Goal: Information Seeking & Learning: Stay updated

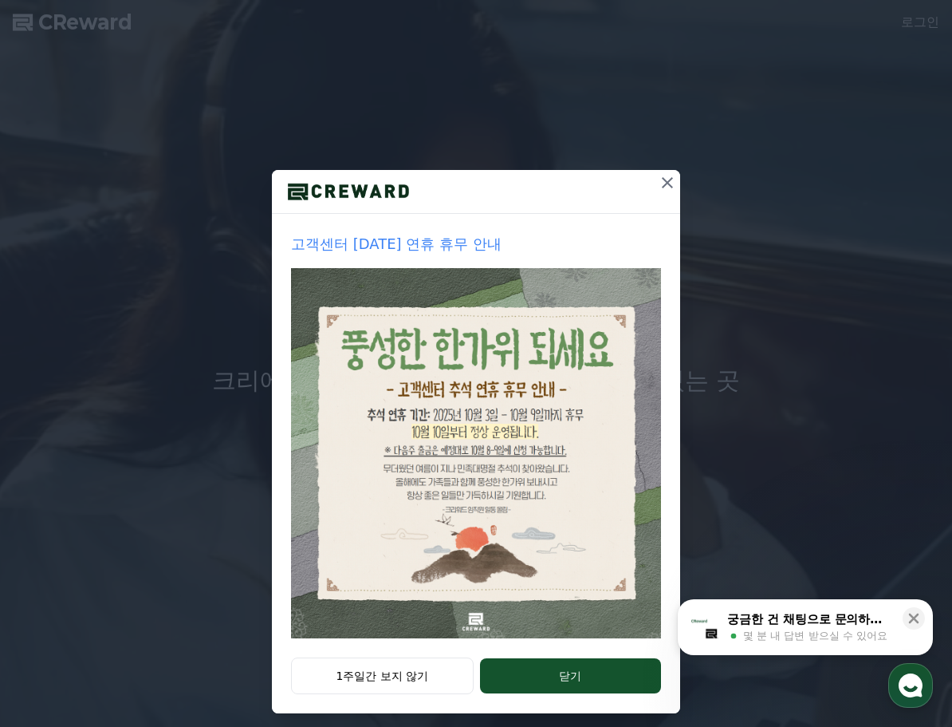
scroll to position [33, 0]
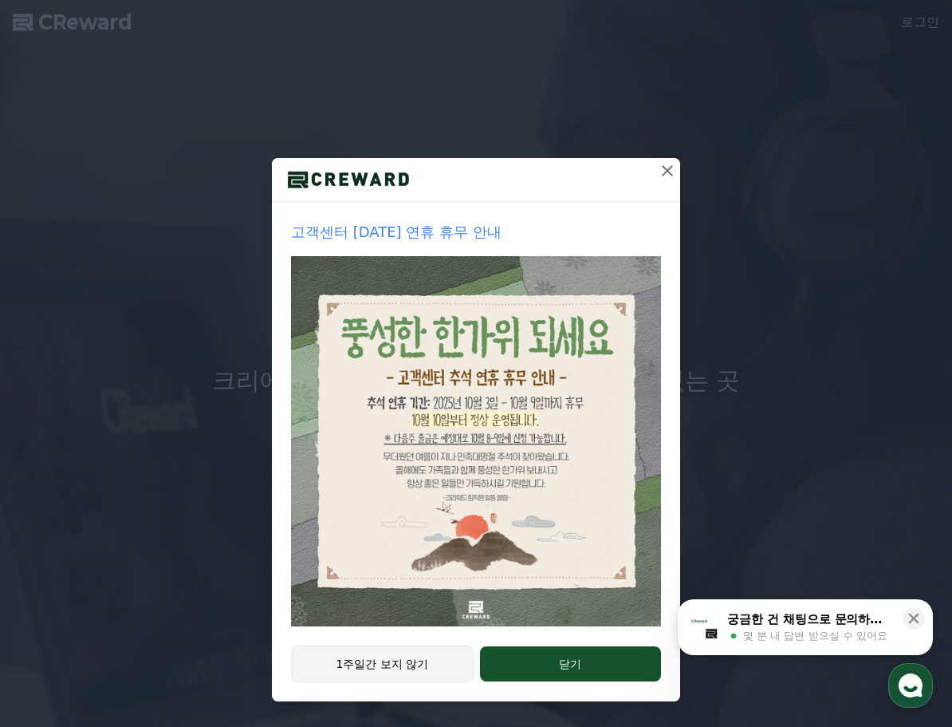
click at [427, 665] on button "1주일간 보지 않기" at bounding box center [382, 663] width 183 height 37
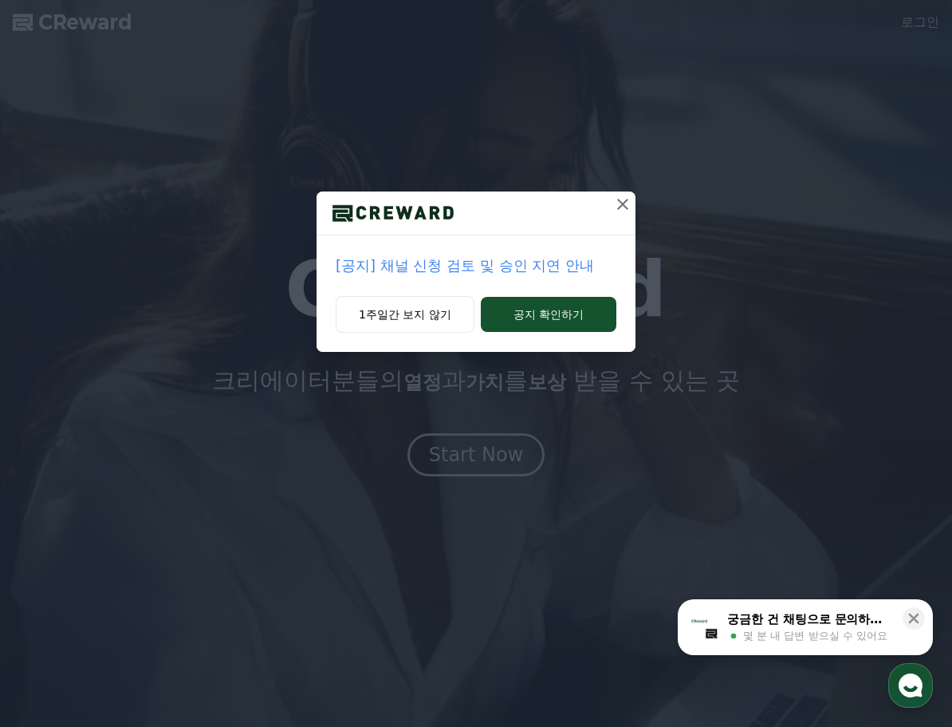
scroll to position [0, 0]
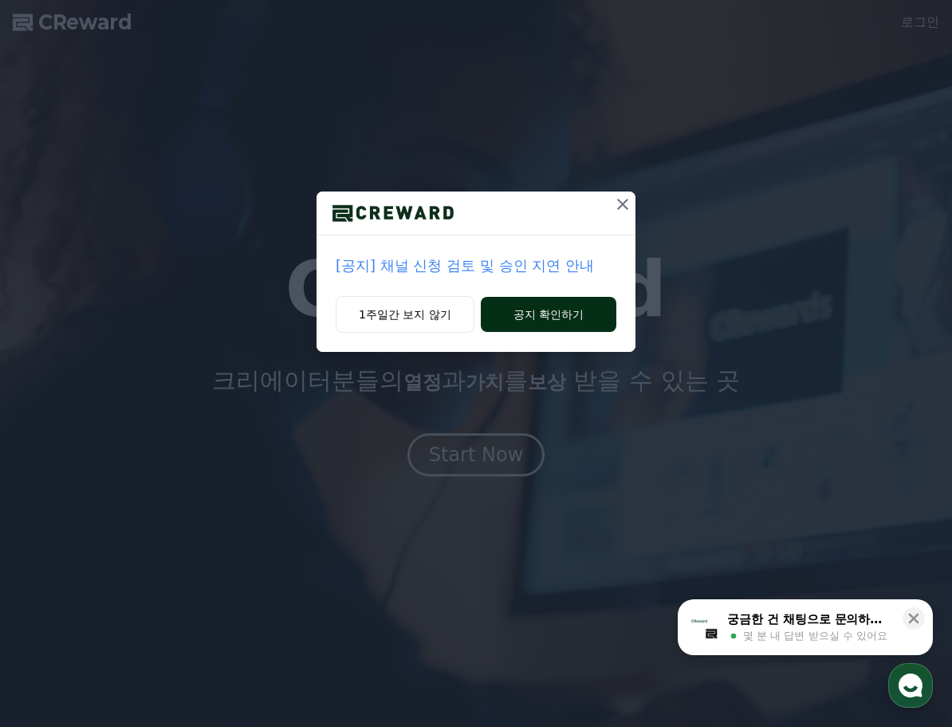
click at [544, 314] on button "공지 확인하기" at bounding box center [549, 314] width 136 height 35
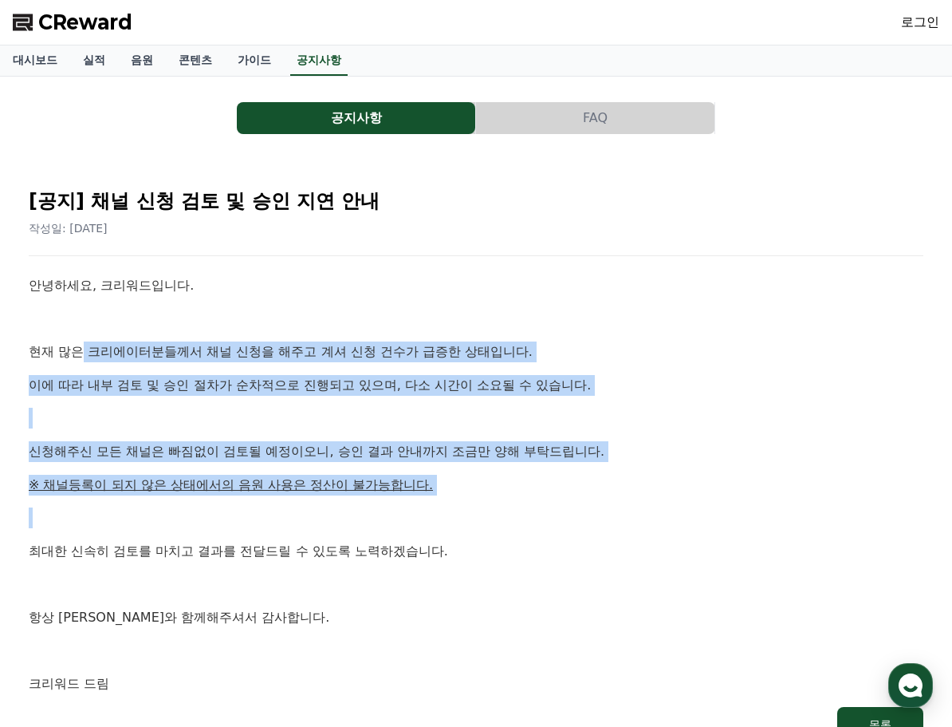
drag, startPoint x: 82, startPoint y: 339, endPoint x: 460, endPoint y: 502, distance: 411.9
click at [460, 502] on div "안녕하세요, 크리워드입니다. 현재 많은 크리에이터분들께서 채널 신청을 해주고 계셔 신청 건수가 급증한 상태입니다. 이에 따라 내부 검토 및 승…" at bounding box center [476, 484] width 895 height 419
click at [522, 512] on p at bounding box center [476, 517] width 895 height 21
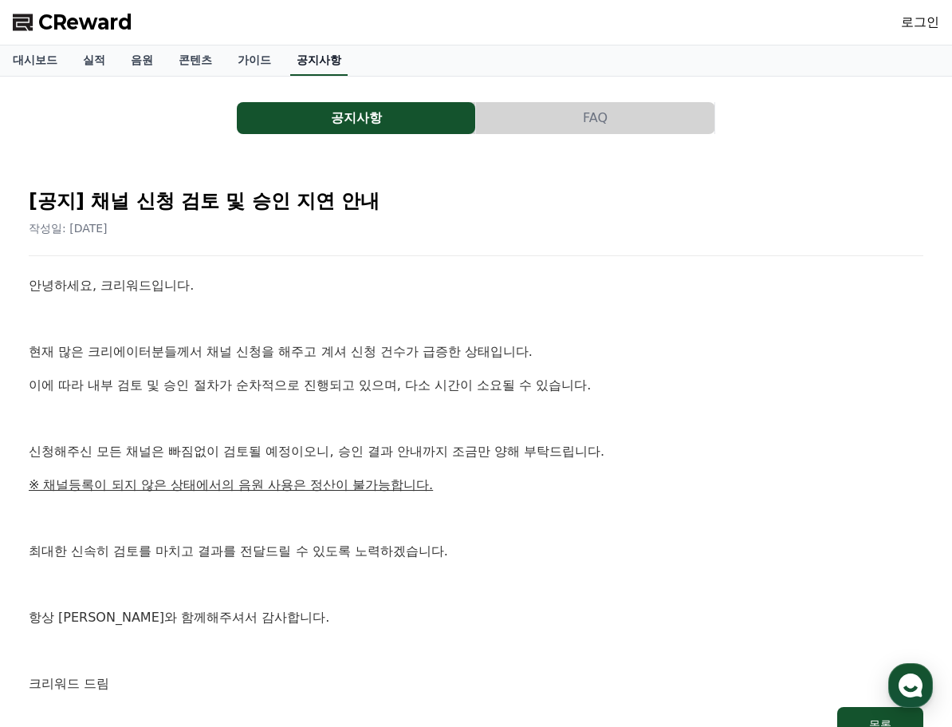
click at [312, 67] on link "공지사항" at bounding box center [318, 60] width 57 height 30
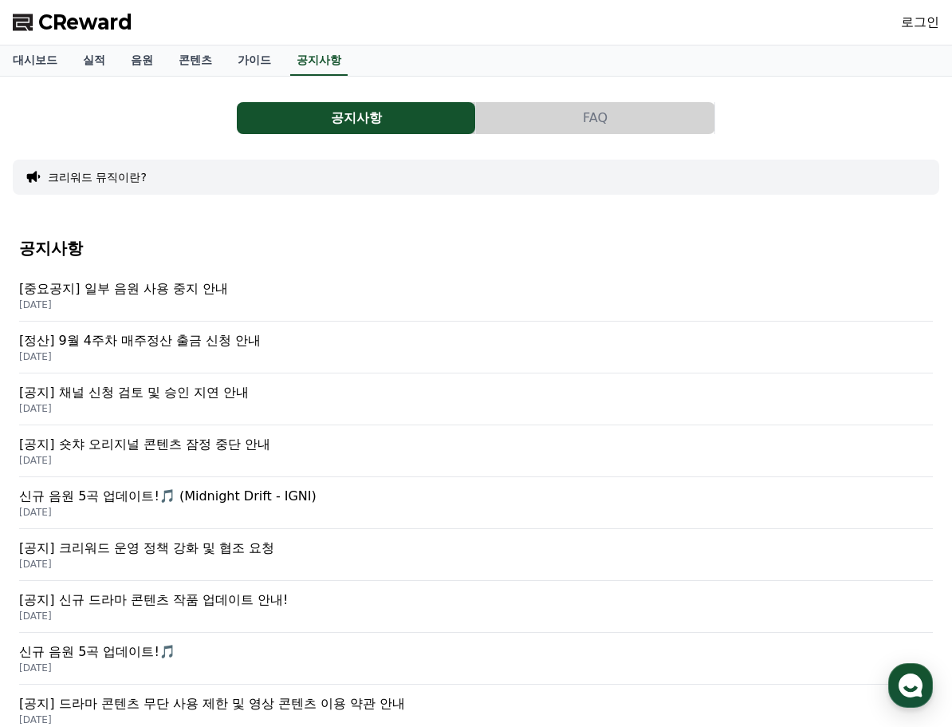
click at [188, 284] on p "[중요공지] 일부 음원 사용 중지 안내" at bounding box center [476, 288] width 914 height 19
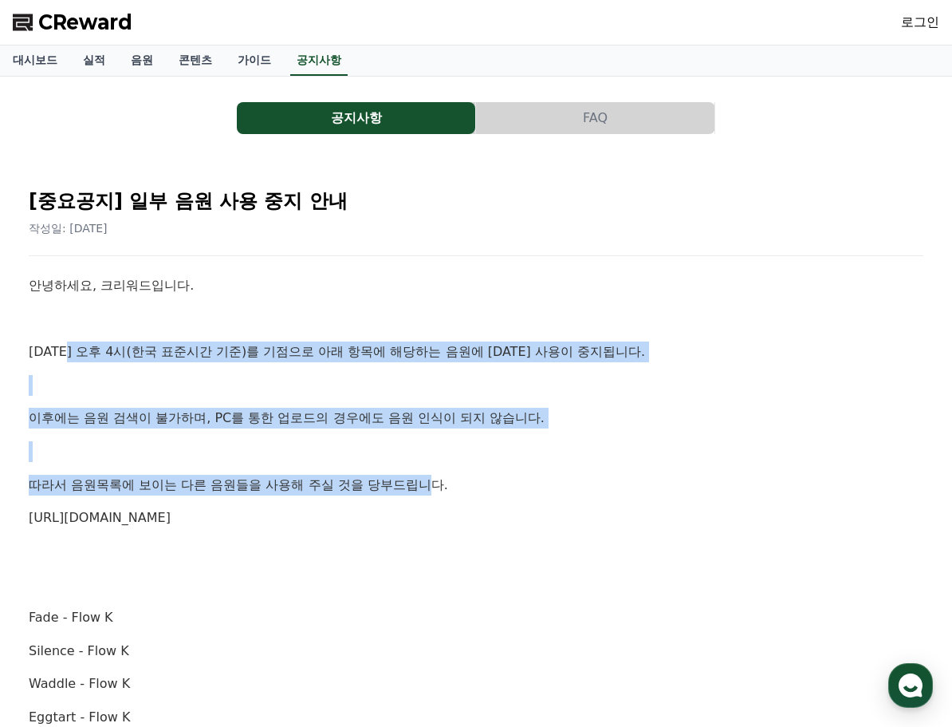
drag, startPoint x: 73, startPoint y: 333, endPoint x: 483, endPoint y: 483, distance: 436.5
